Goal: Check status: Check status

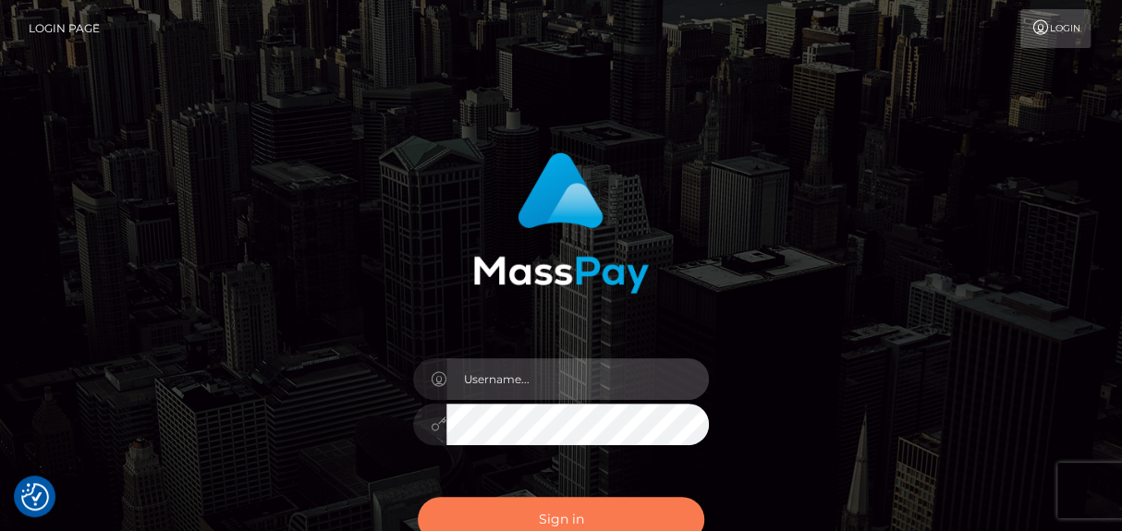
type input "catalinad"
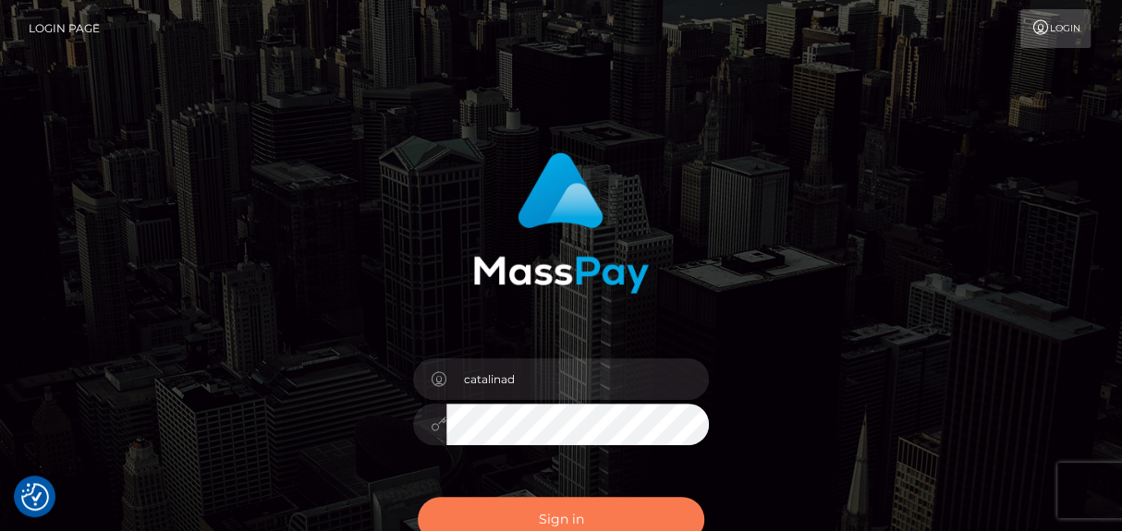
click at [566, 528] on button "Sign in" at bounding box center [561, 519] width 286 height 45
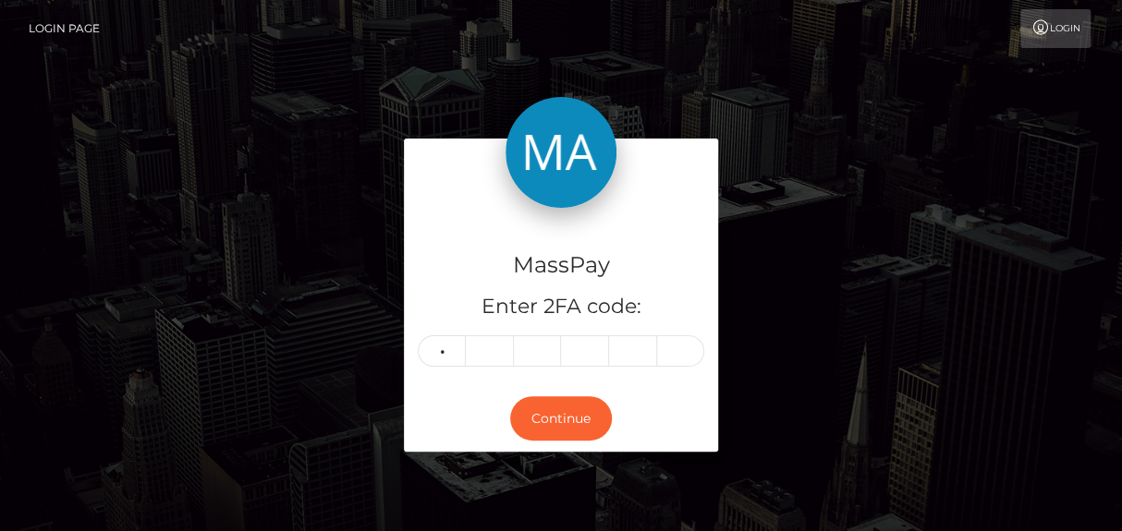
type input "3"
type input "2"
type input "0"
type input "1"
type input "2"
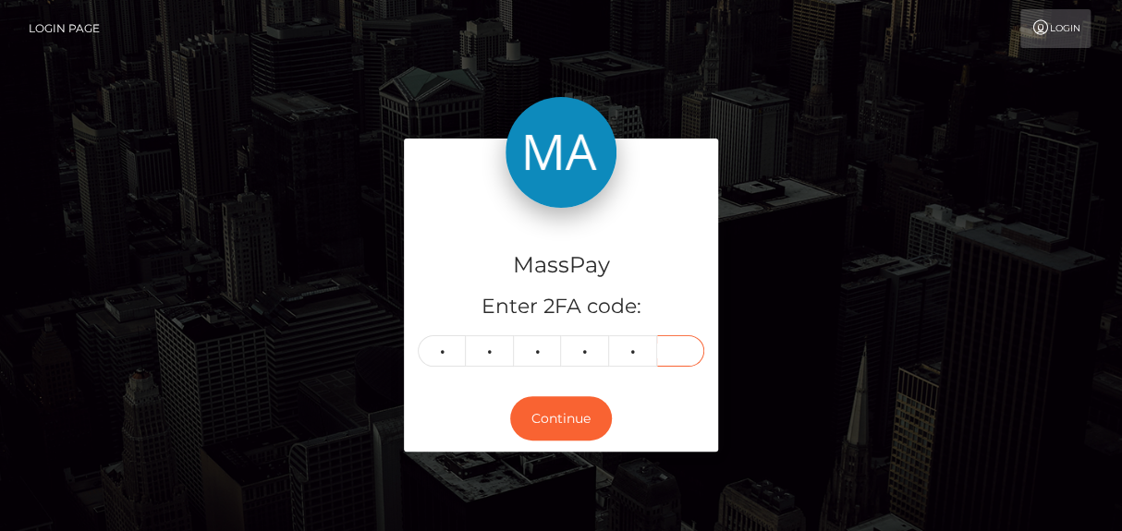
type input "0"
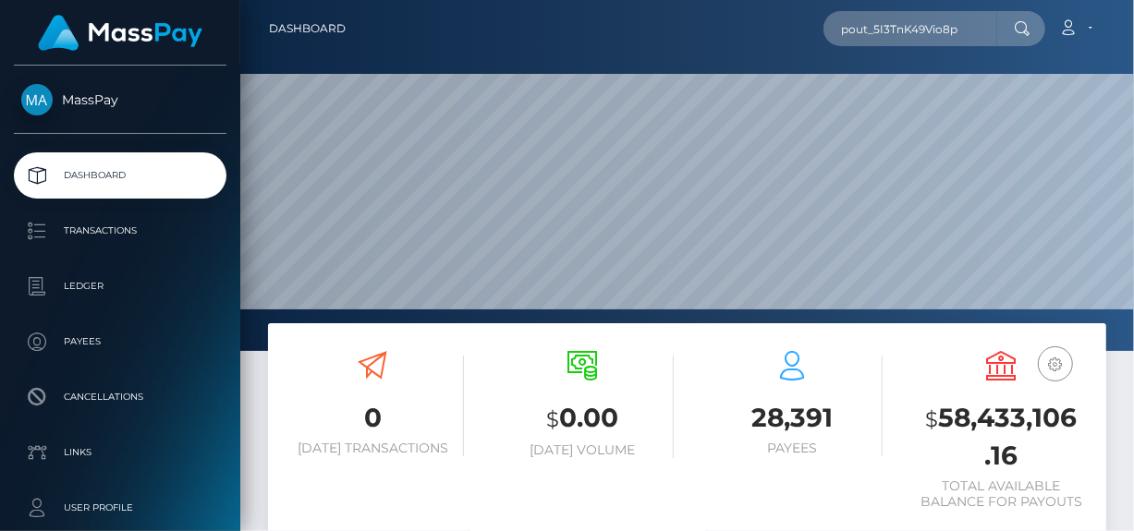
scroll to position [327, 260]
type input "pout_5I3TnK49Vio8p"
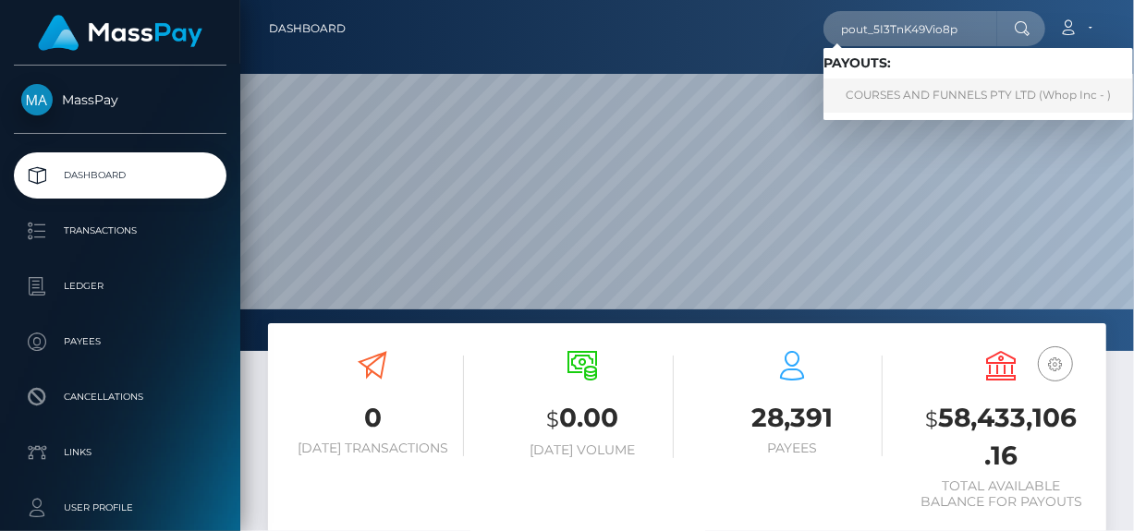
click at [892, 91] on link "COURSES AND FUNNELS PTY LTD (Whop Inc - )" at bounding box center [978, 96] width 310 height 34
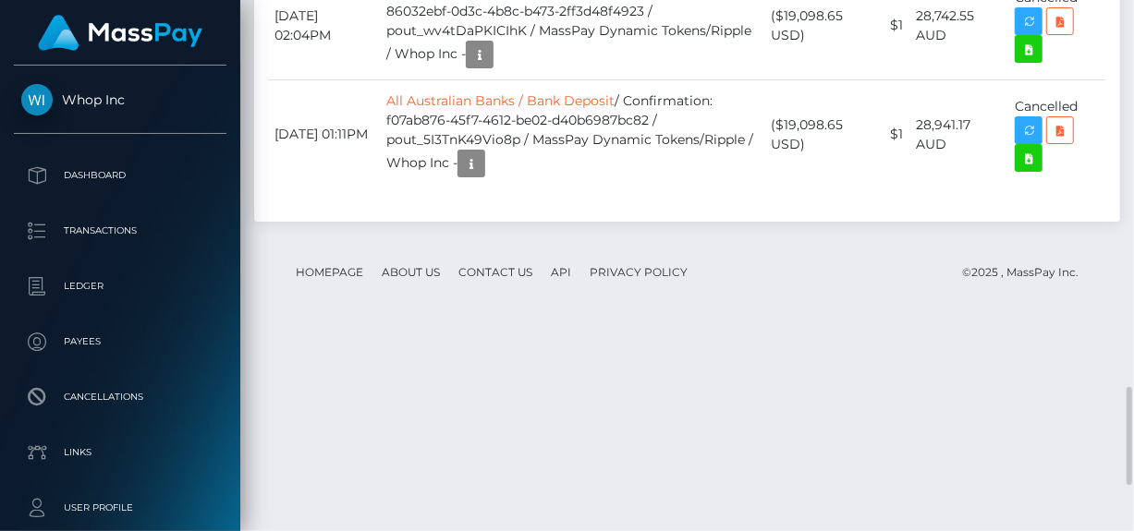
scroll to position [2178, 0]
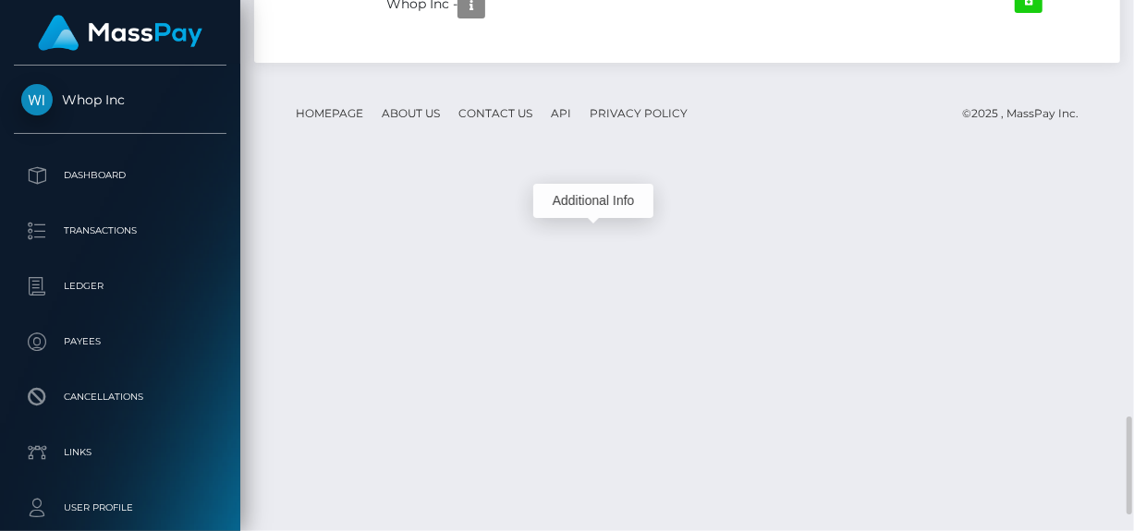
scroll to position [222, 260]
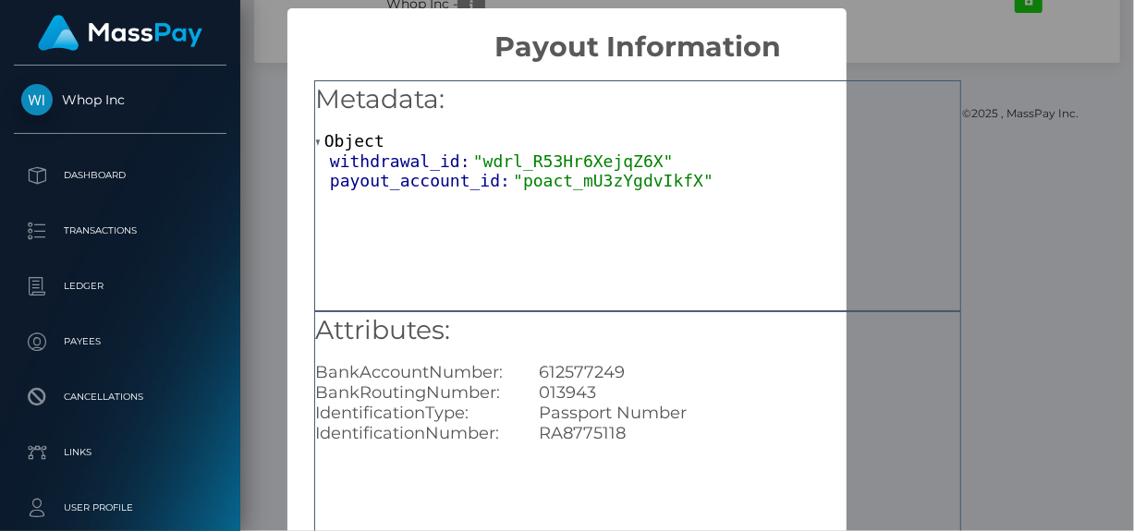
click at [919, 152] on div "withdrawal_id: "wdrl_R53Hr6XejqZ6X"" at bounding box center [645, 161] width 630 height 19
click at [983, 70] on div "Metadata: Object withdrawal_id: "wdrl_R53Hr6XejqZ6X" payout_account_id: "poact_…" at bounding box center [637, 421] width 700 height 714
click at [1058, 94] on div "× Payout Information Metadata: Object withdrawal_id: "wdrl_R53Hr6XejqZ6X" payou…" at bounding box center [567, 265] width 1134 height 531
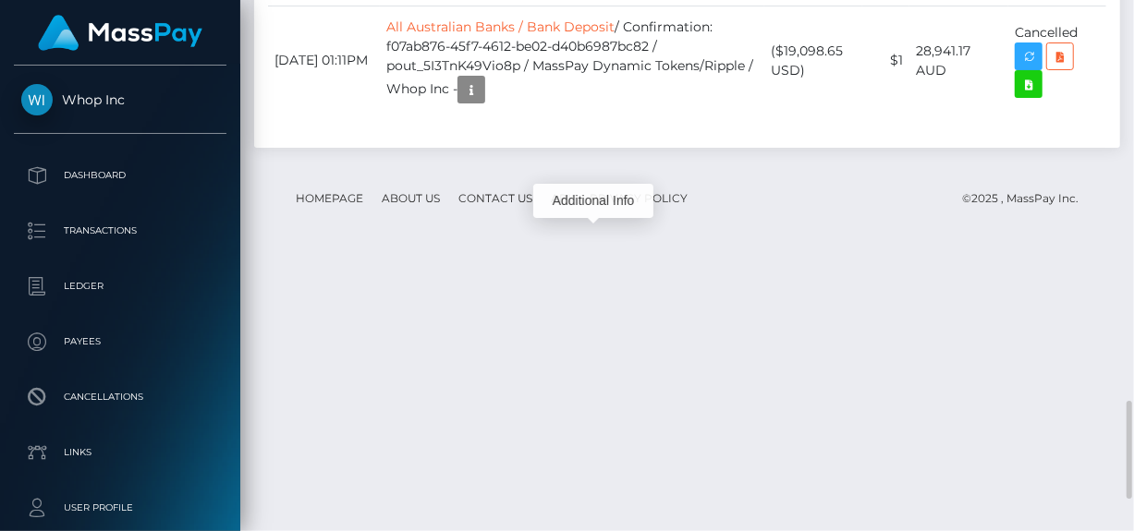
scroll to position [2346, 0]
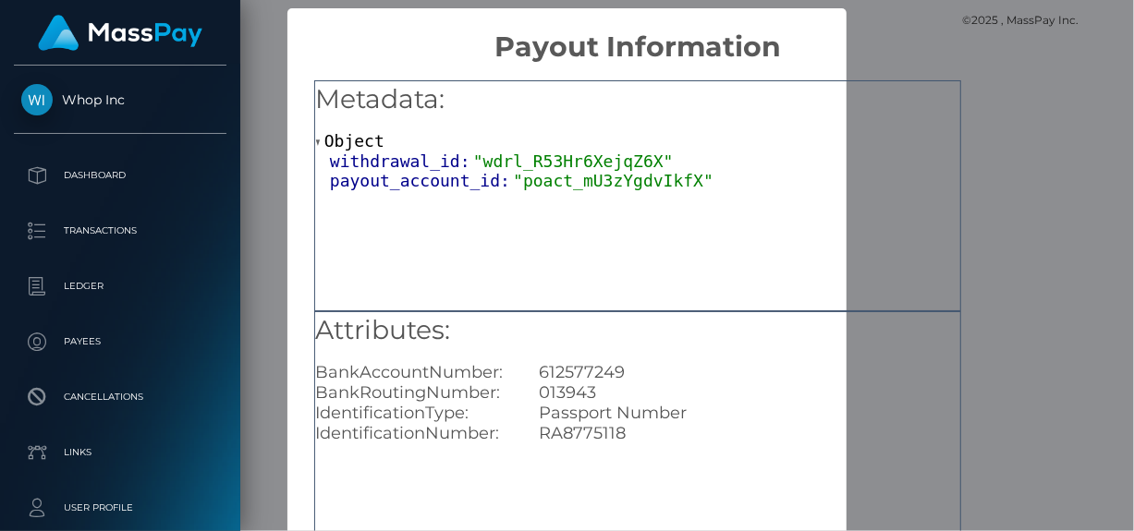
click at [990, 94] on div "× Payout Information Metadata: Object withdrawal_id: "wdrl_R53Hr6XejqZ6X" payou…" at bounding box center [567, 265] width 1134 height 531
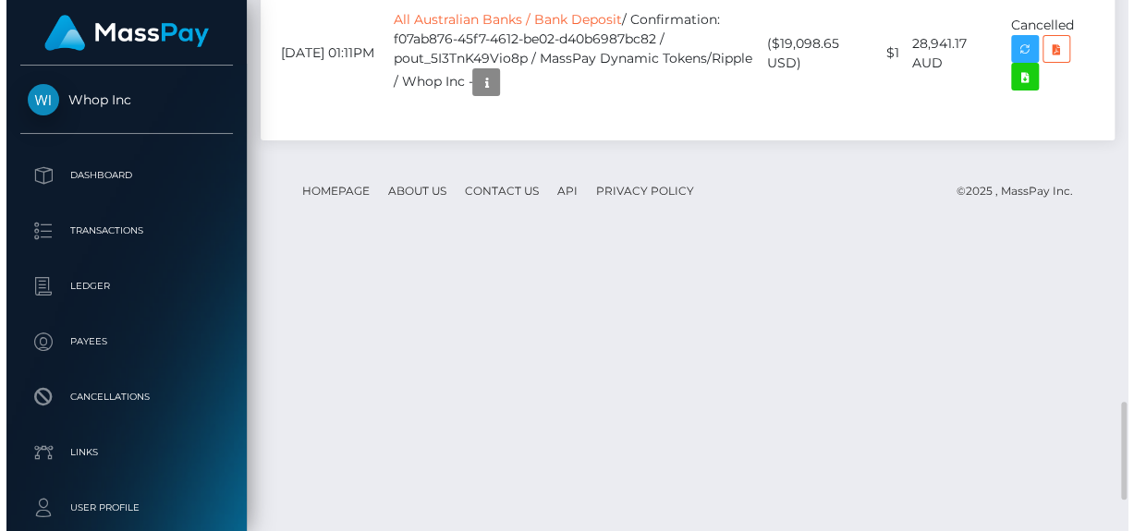
scroll to position [2259, 0]
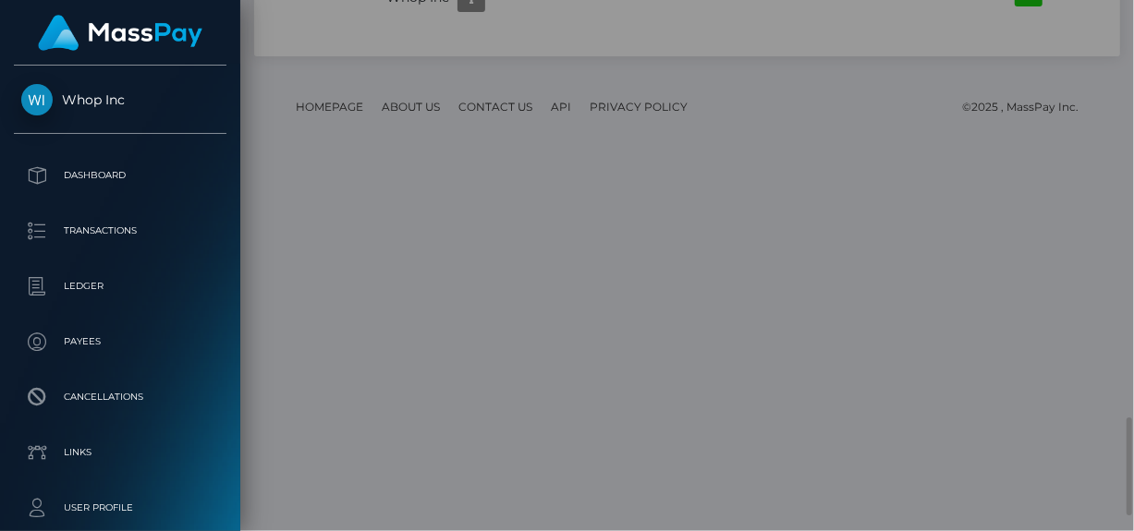
scroll to position [222, 260]
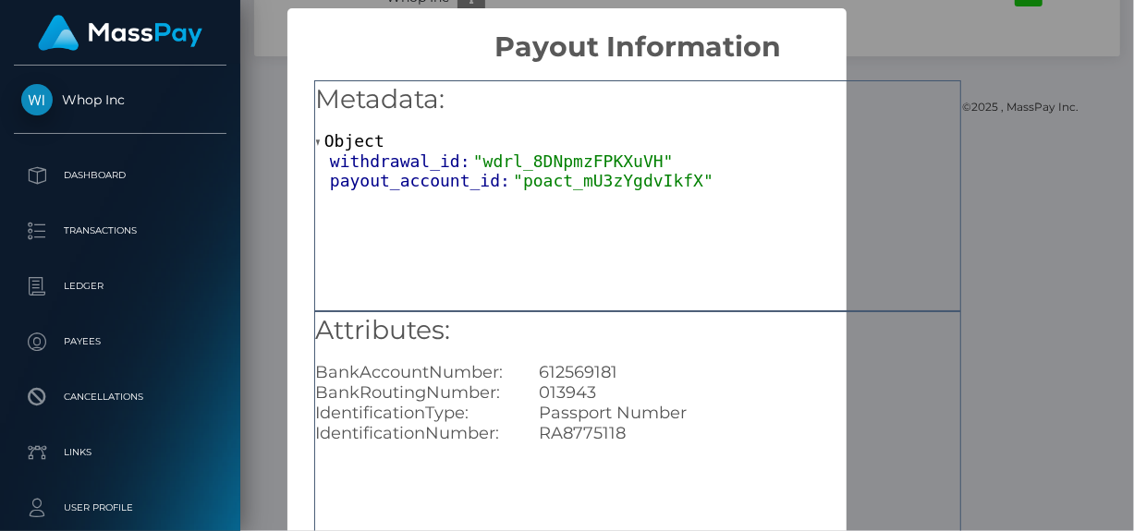
click at [1079, 74] on div "× Payout Information Metadata: Object withdrawal_id: "wdrl_8DNpmzFPKXuVH" payou…" at bounding box center [567, 265] width 1134 height 531
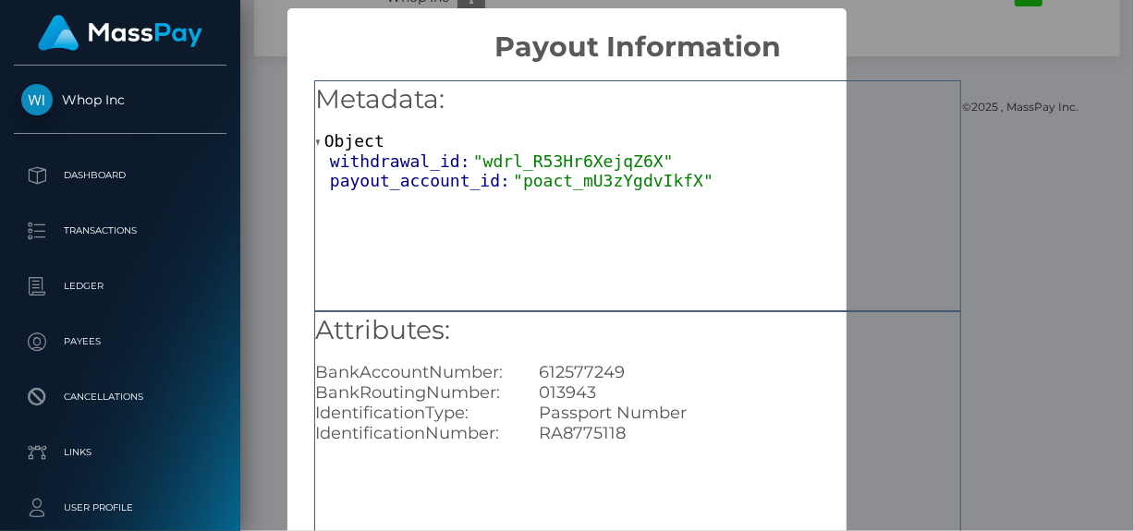
click at [1018, 90] on div "× Payout Information Metadata: Object withdrawal_id: "wdrl_R53Hr6XejqZ6X" payou…" at bounding box center [567, 265] width 1134 height 531
